Goal: Transaction & Acquisition: Obtain resource

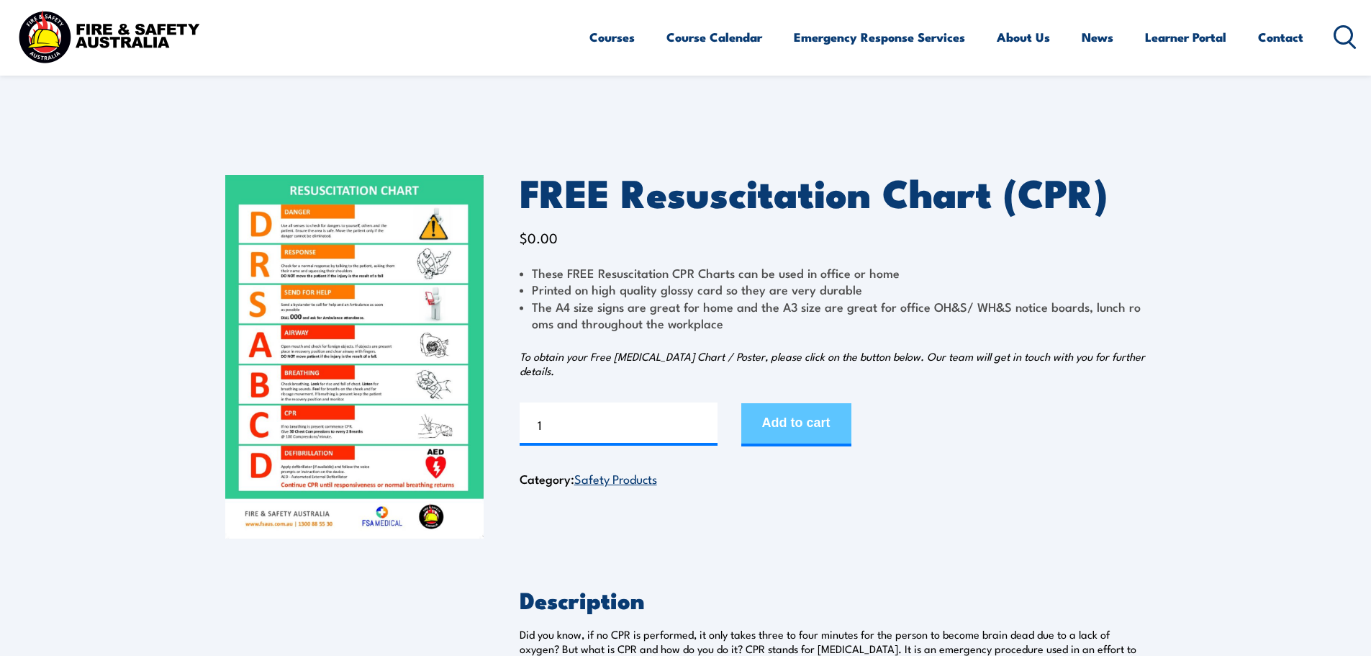
click at [801, 427] on button "Add to cart" at bounding box center [796, 424] width 110 height 43
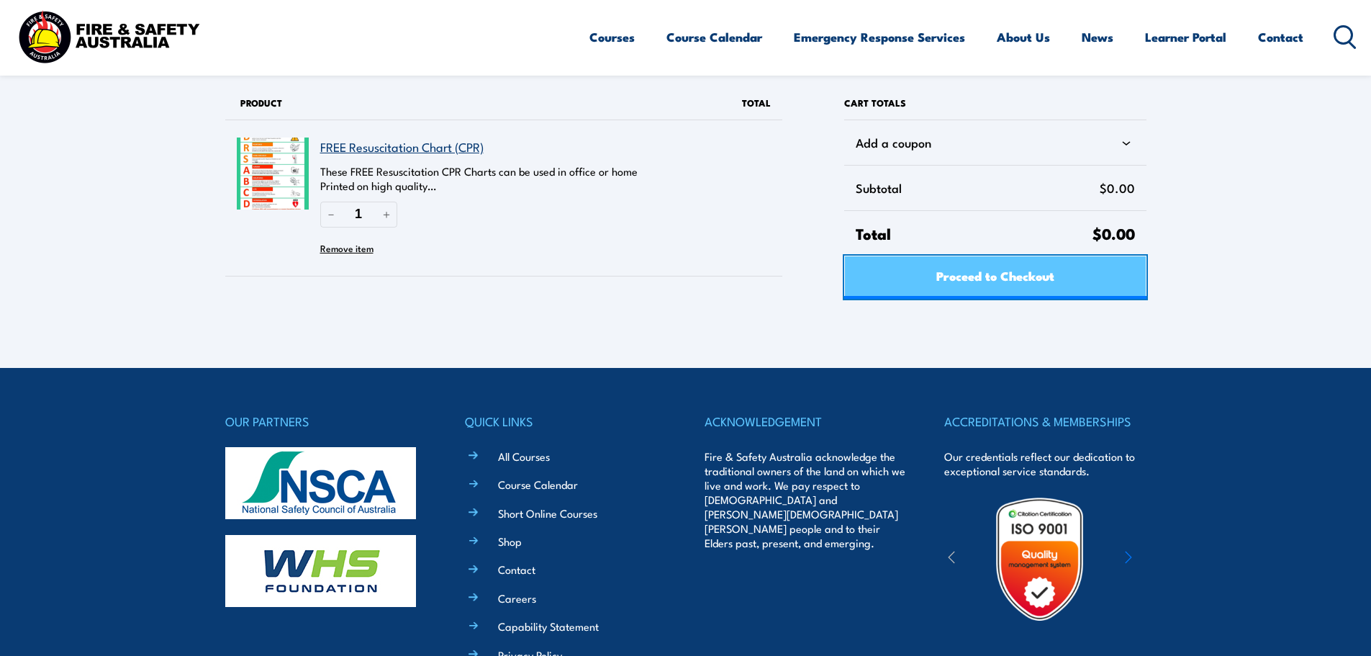
click at [952, 274] on span "Proceed to Checkout" at bounding box center [995, 275] width 118 height 38
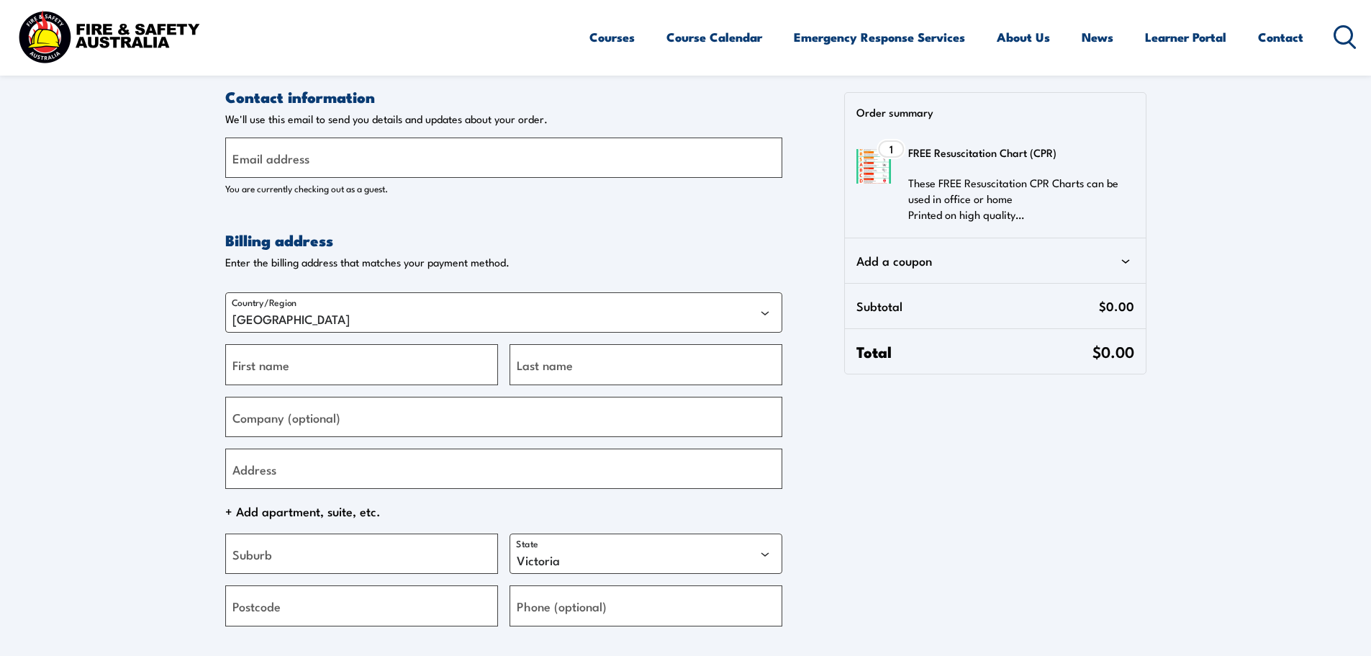
select select "VIC"
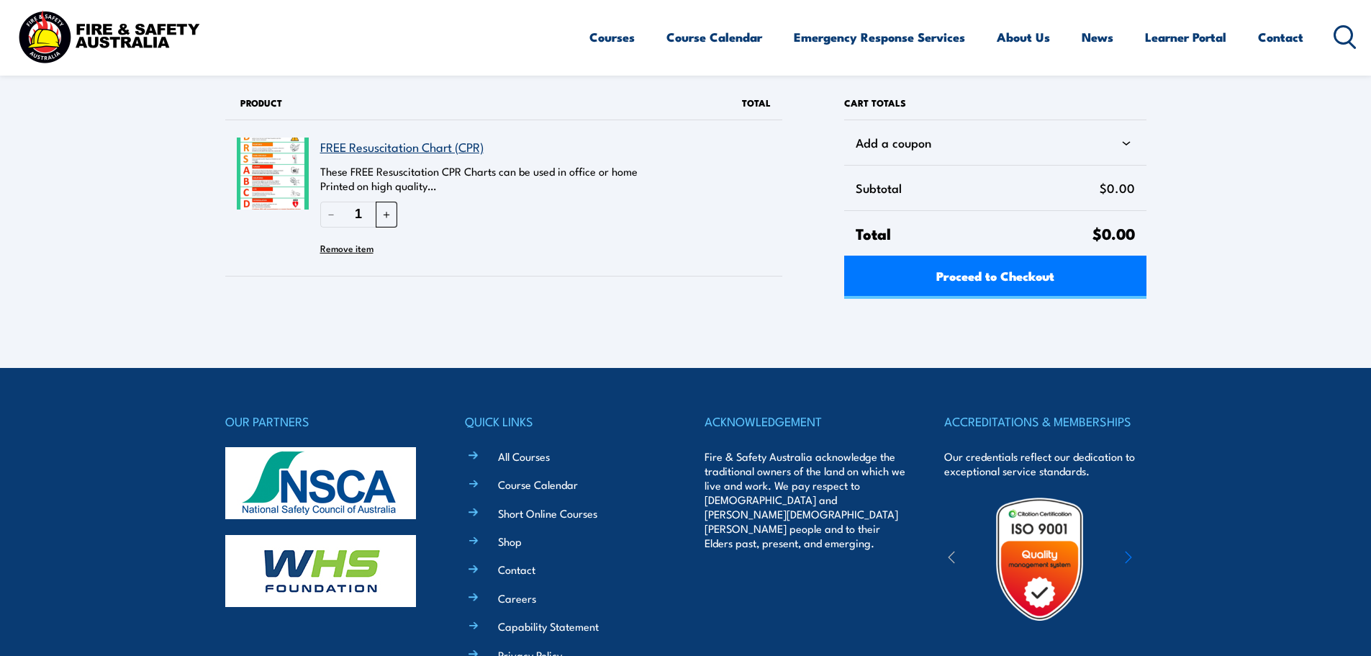
click at [396, 214] on button "＋" at bounding box center [387, 213] width 22 height 25
click at [1059, 270] on div "Proceed to Checkout" at bounding box center [994, 276] width 301 height 43
type input "4"
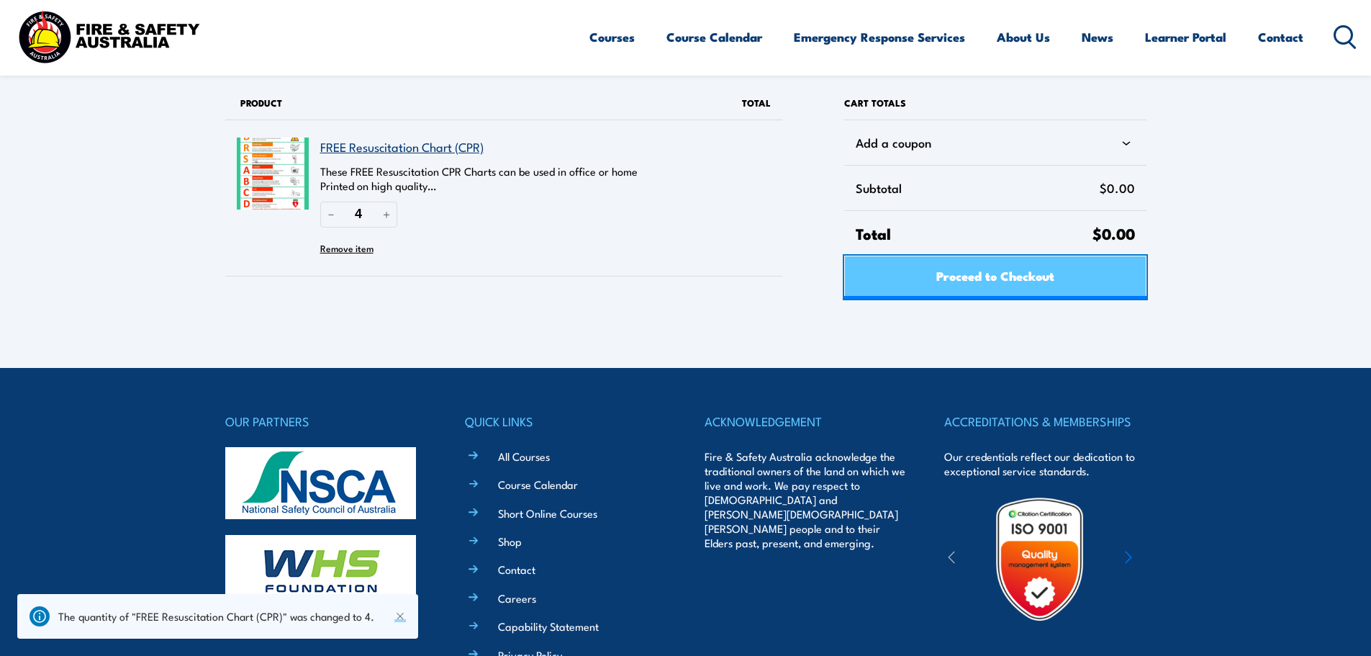
click at [1002, 280] on span "Proceed to Checkout" at bounding box center [995, 275] width 118 height 38
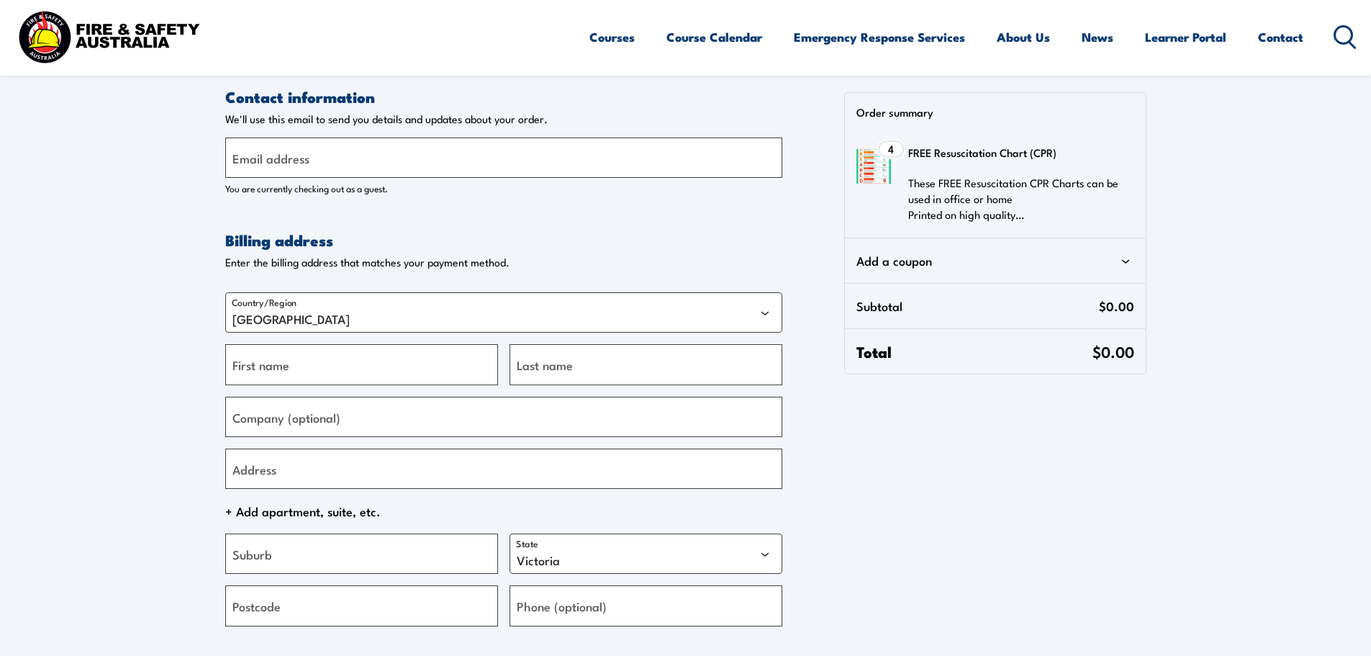
select select "VIC"
click at [345, 162] on input "Email address" at bounding box center [503, 157] width 557 height 40
type input "[PERSON_NAME][EMAIL_ADDRESS][DOMAIN_NAME]"
type input "[PERSON_NAME]"
type input "Spiteri"
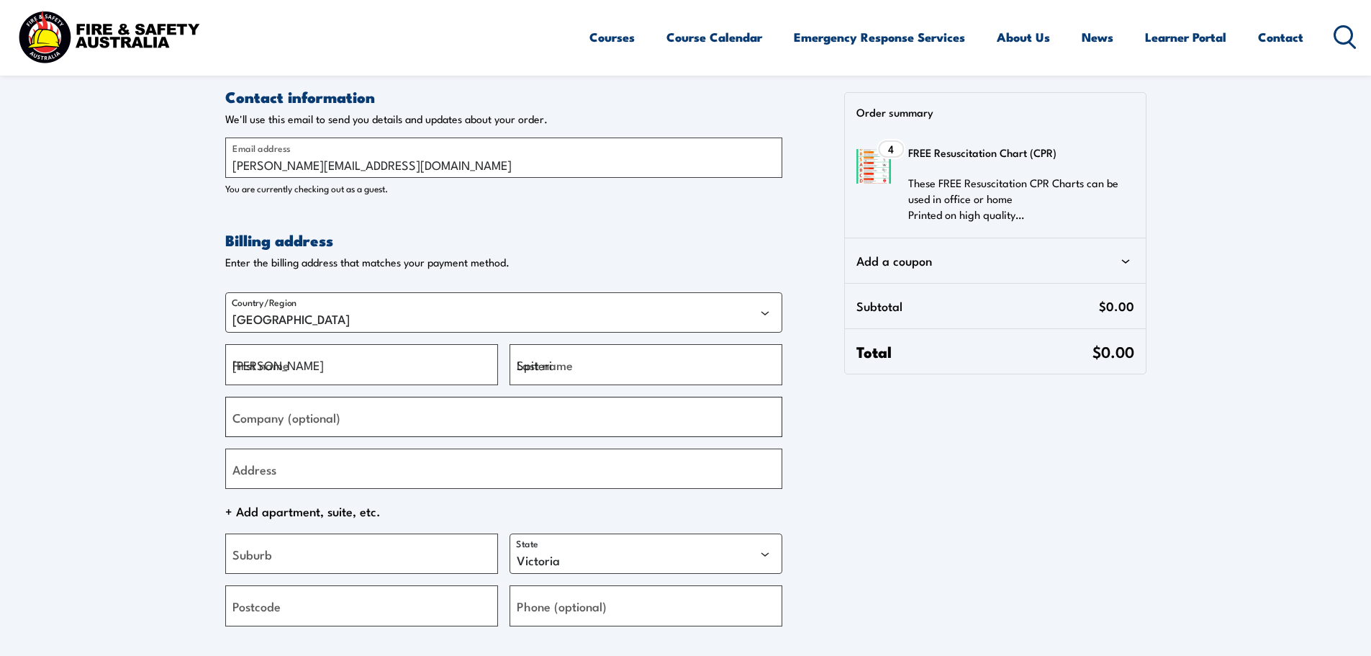
type input "Marks Electronics"
type input "Factory [STREET_ADDRESS]"
type input "[GEOGRAPHIC_DATA]"
type input "3023"
type input "[PHONE_NUMBER]"
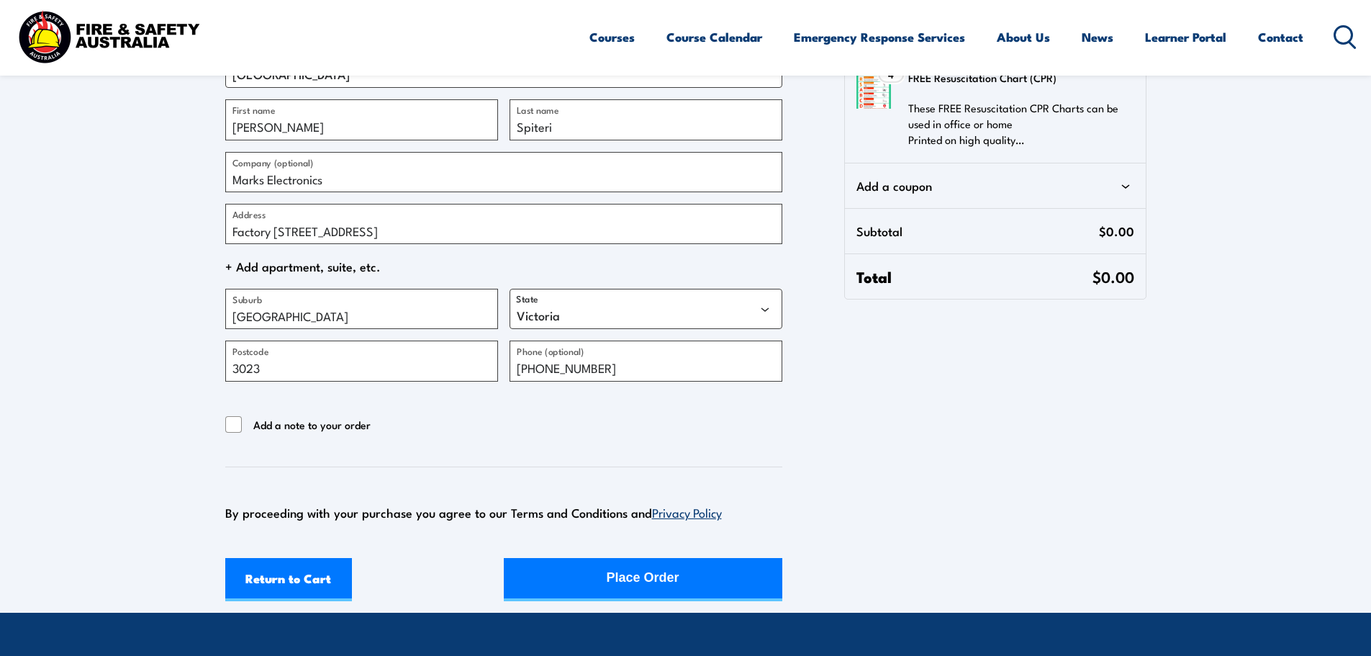
scroll to position [252, 0]
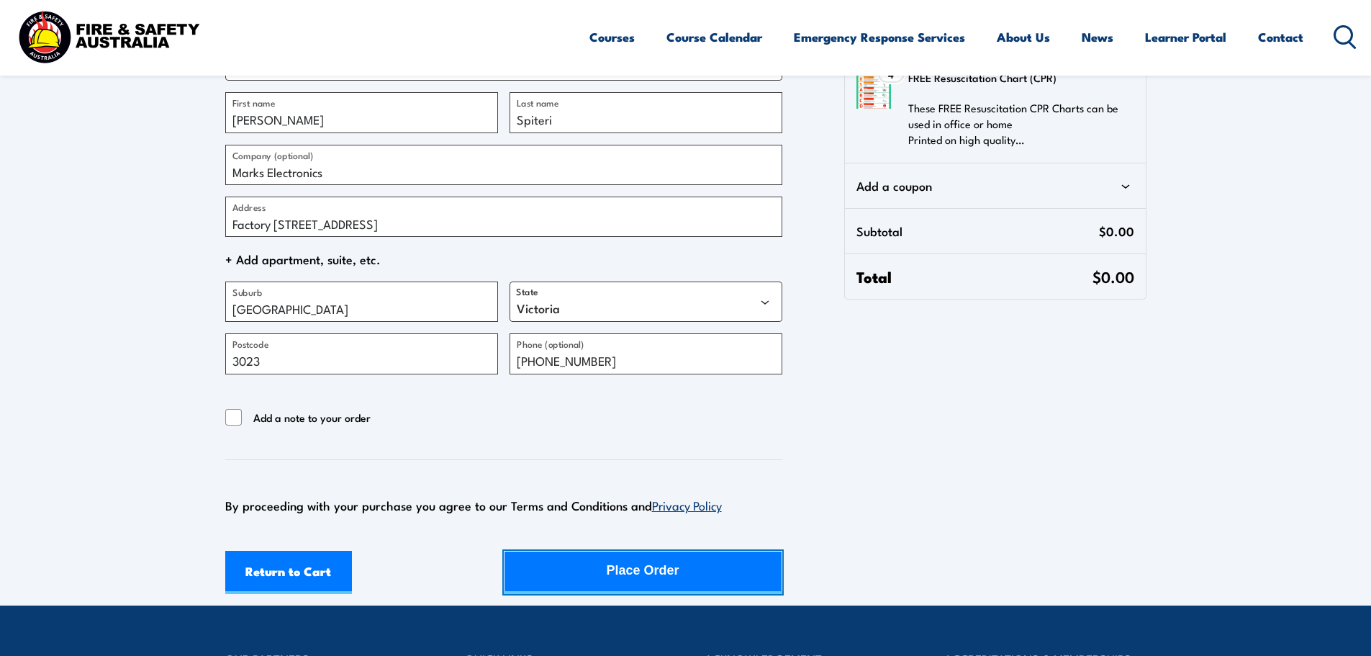
click at [645, 575] on div "Place Order" at bounding box center [643, 570] width 73 height 38
